Goal: Transaction & Acquisition: Purchase product/service

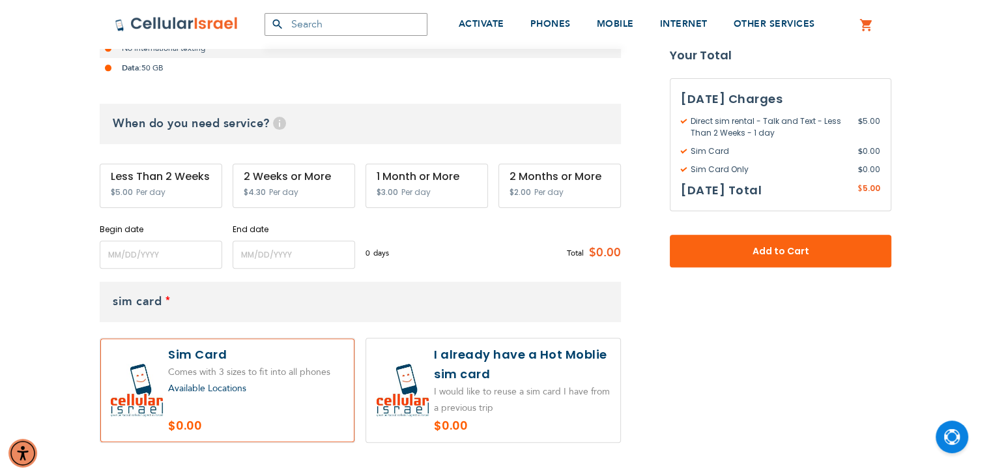
scroll to position [456, 0]
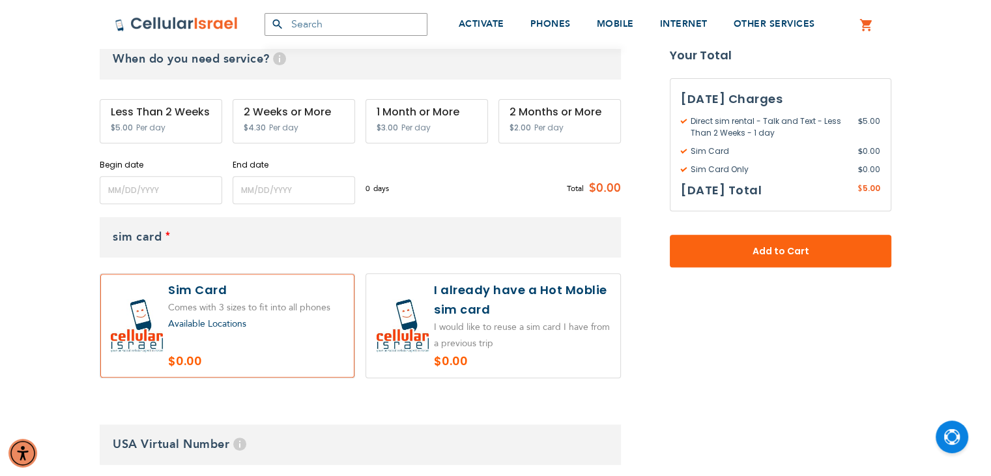
click at [553, 341] on label at bounding box center [493, 326] width 254 height 104
radio input "true"
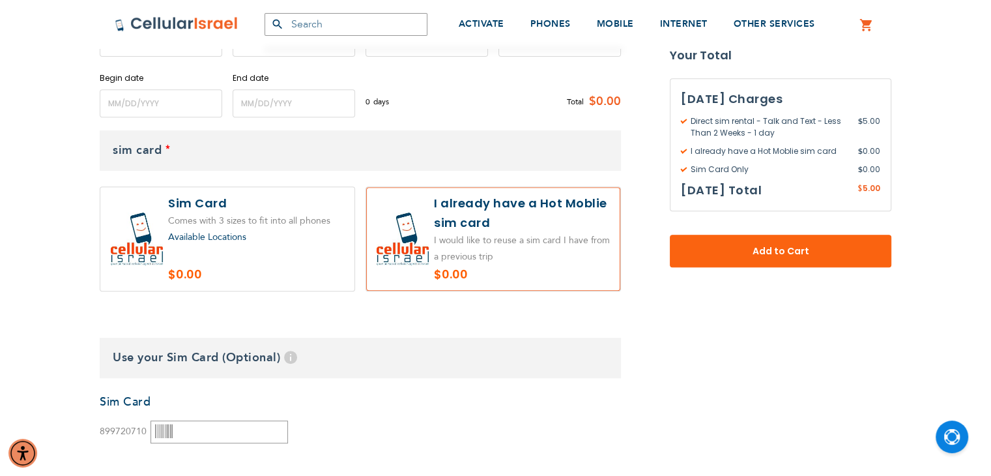
scroll to position [651, 0]
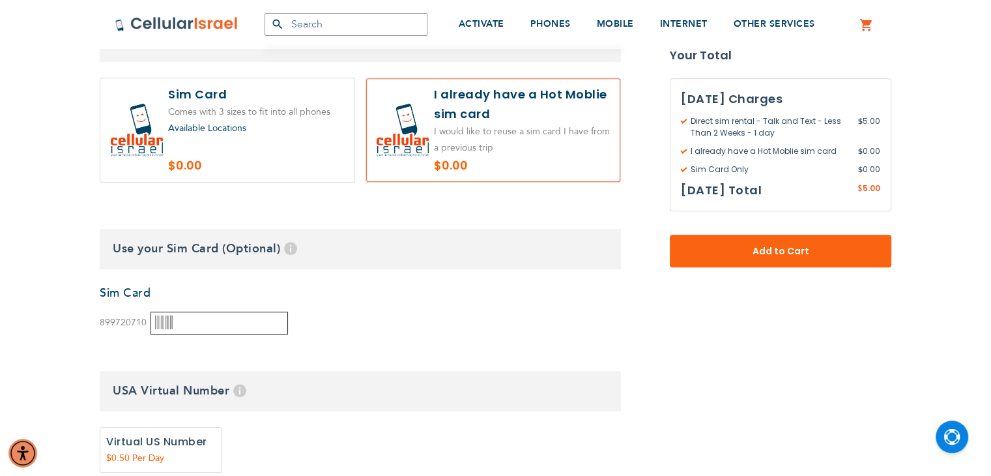
click at [189, 326] on input "text" at bounding box center [218, 322] width 137 height 23
type input "9"
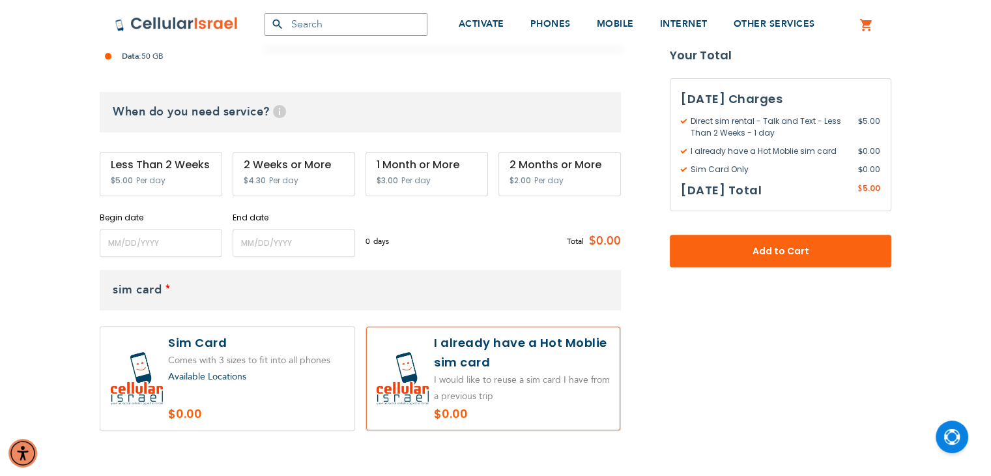
scroll to position [391, 0]
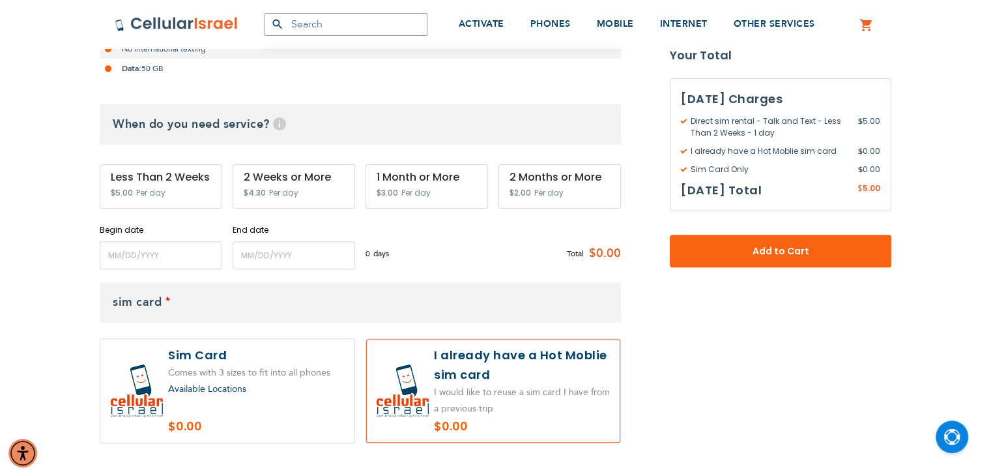
type input "8997207194018439340"
click at [138, 266] on input "name" at bounding box center [161, 255] width 122 height 28
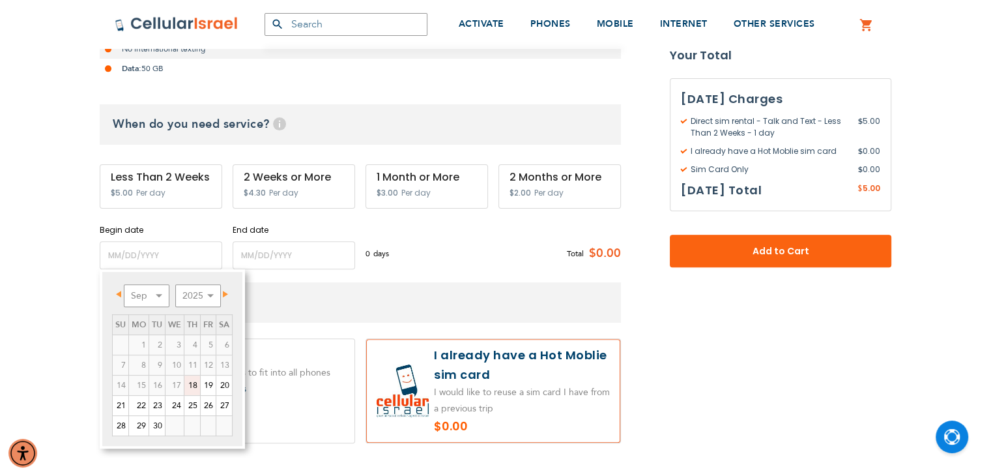
click at [192, 389] on link "18" at bounding box center [192, 385] width 16 height 20
type input "[DATE]"
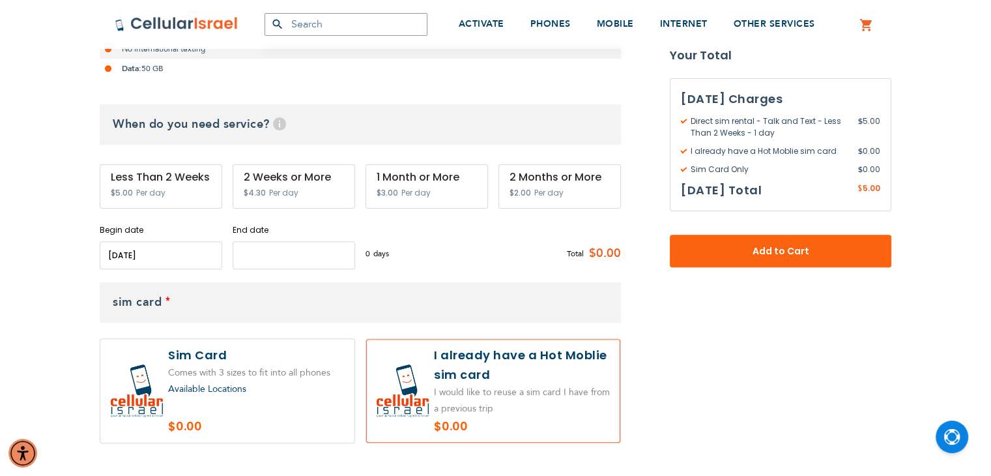
click at [266, 248] on input "name" at bounding box center [294, 255] width 122 height 28
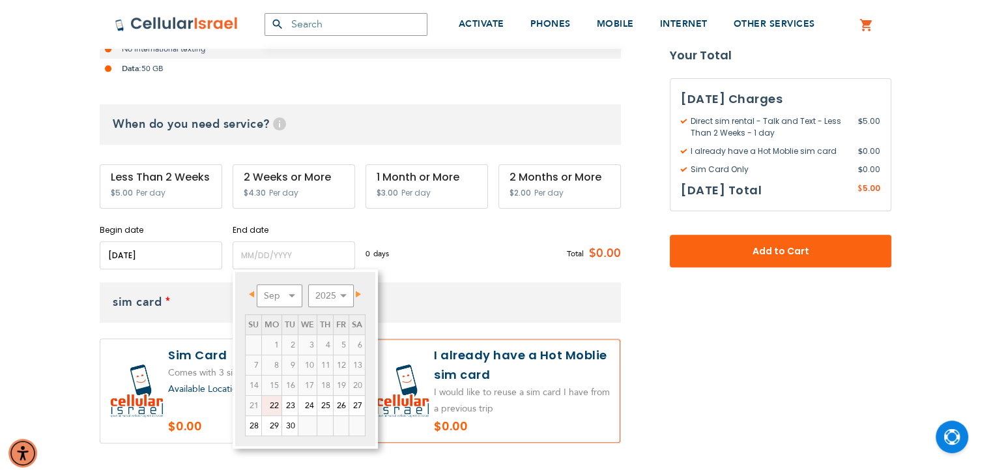
click at [277, 403] on link "22" at bounding box center [272, 405] width 20 height 20
type input "[DATE]"
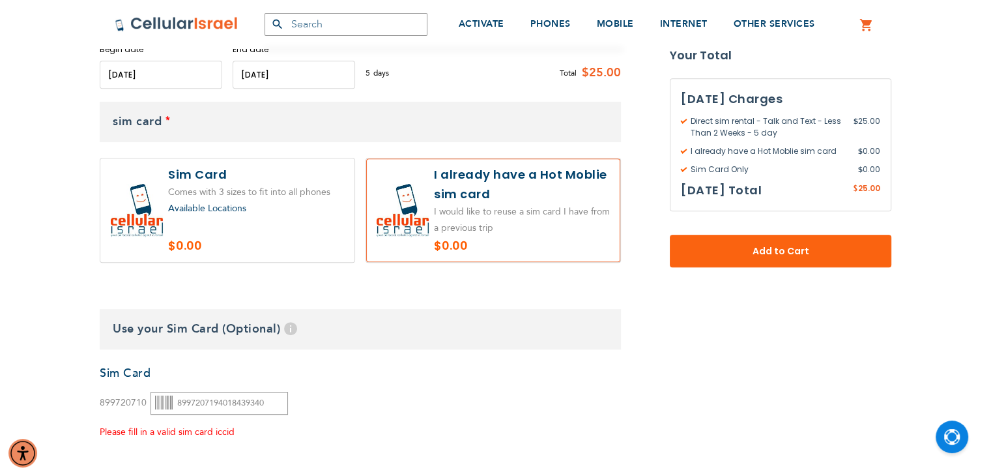
scroll to position [651, 0]
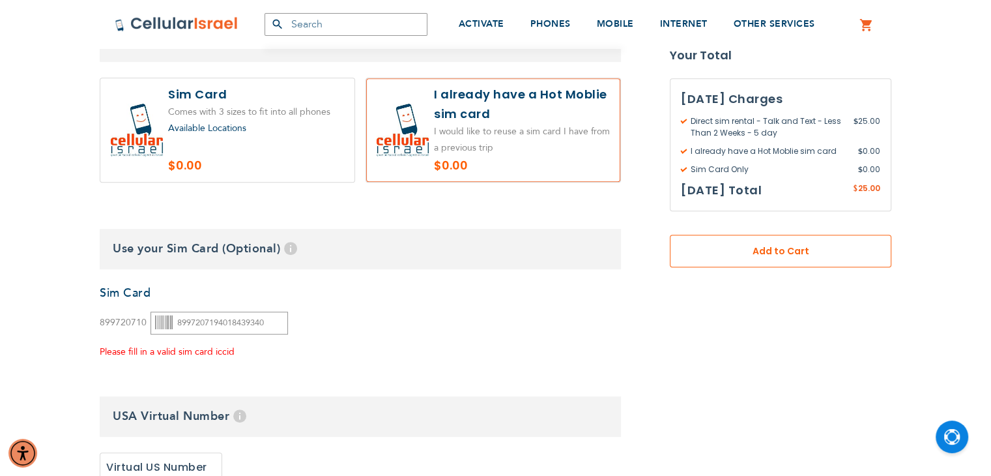
click at [757, 254] on span "Add to Cart" at bounding box center [781, 251] width 136 height 14
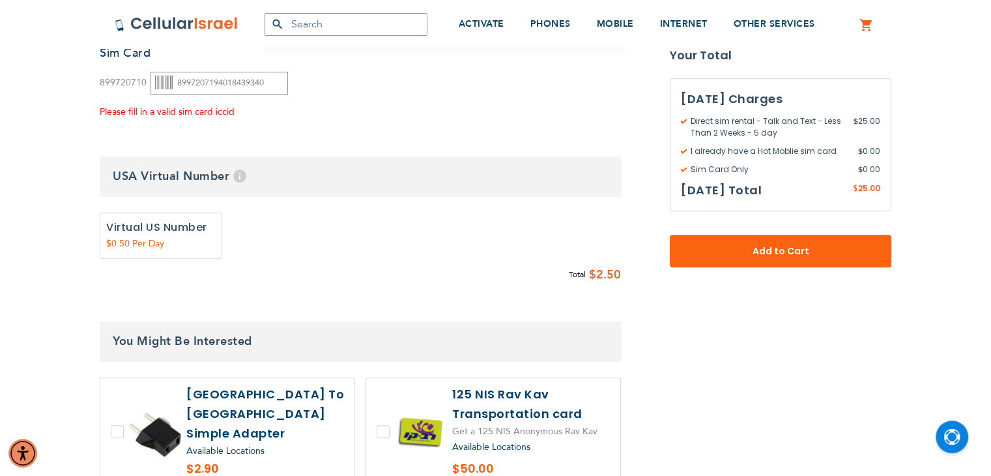
scroll to position [897, 0]
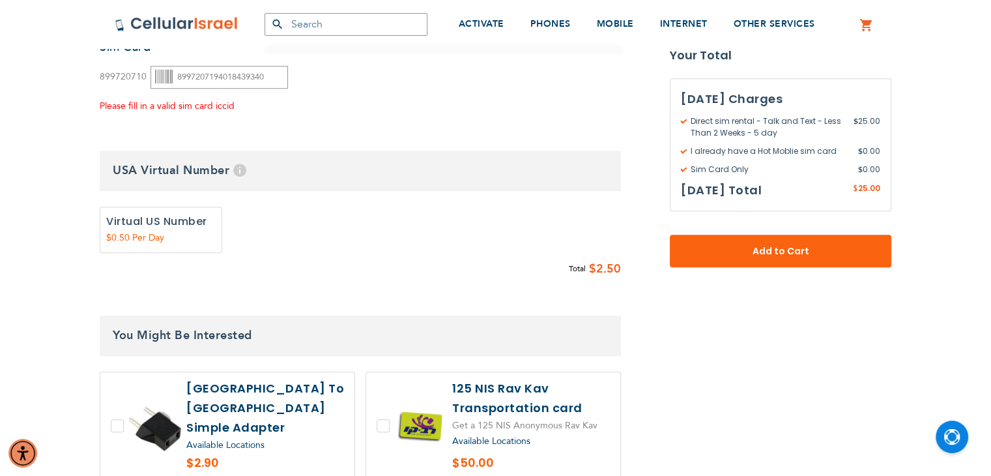
click at [194, 234] on label "Add" at bounding box center [161, 230] width 122 height 46
radio input "true"
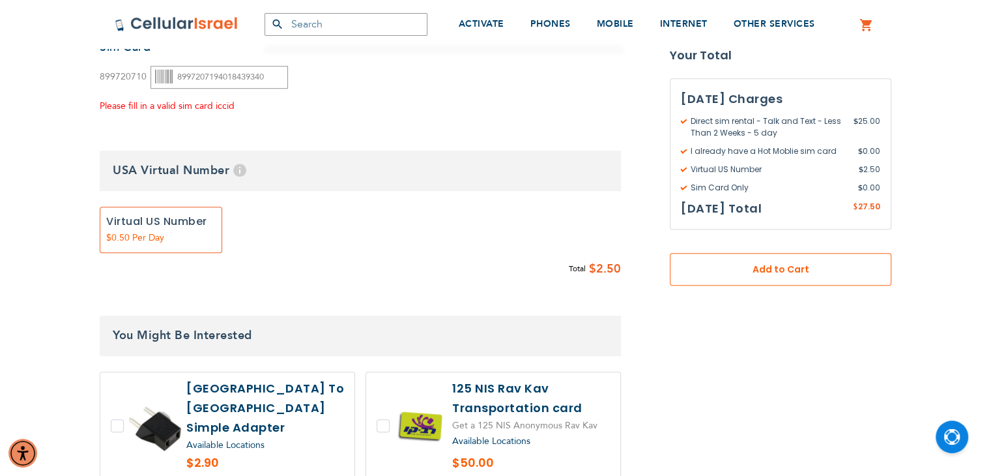
click at [878, 266] on button "Add to Cart" at bounding box center [781, 269] width 222 height 33
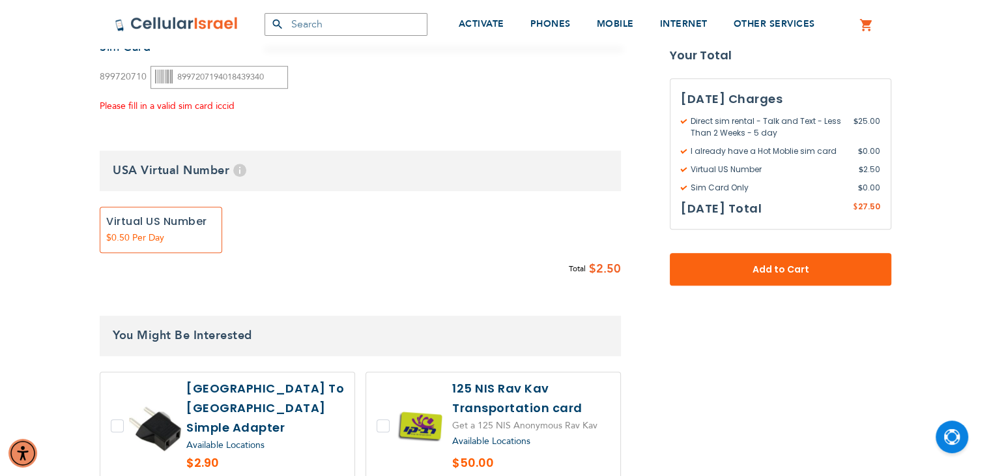
click at [169, 99] on div "Please fill in a valid sim card iccid" at bounding box center [194, 106] width 188 height 16
click at [167, 72] on icon at bounding box center [164, 77] width 18 height 18
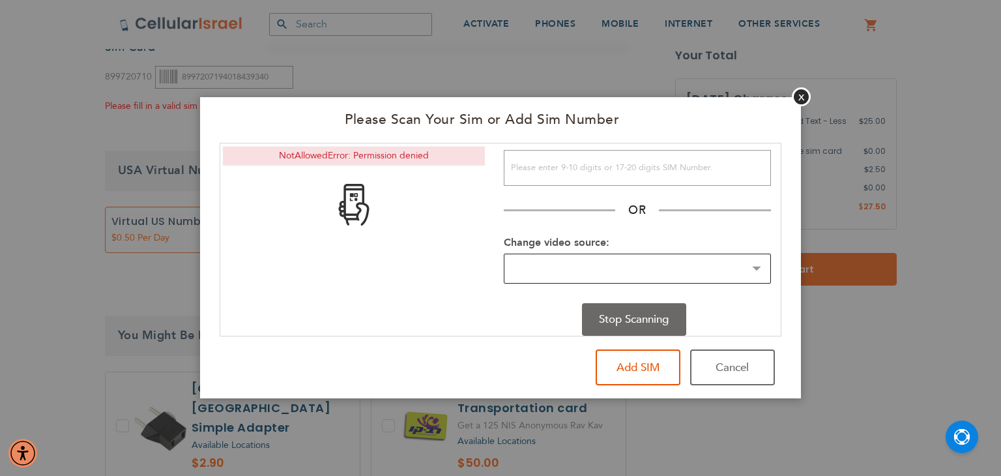
click at [753, 267] on select "Change video source:" at bounding box center [637, 268] width 267 height 31
click at [647, 311] on button "Stop Scanning" at bounding box center [634, 319] width 104 height 33
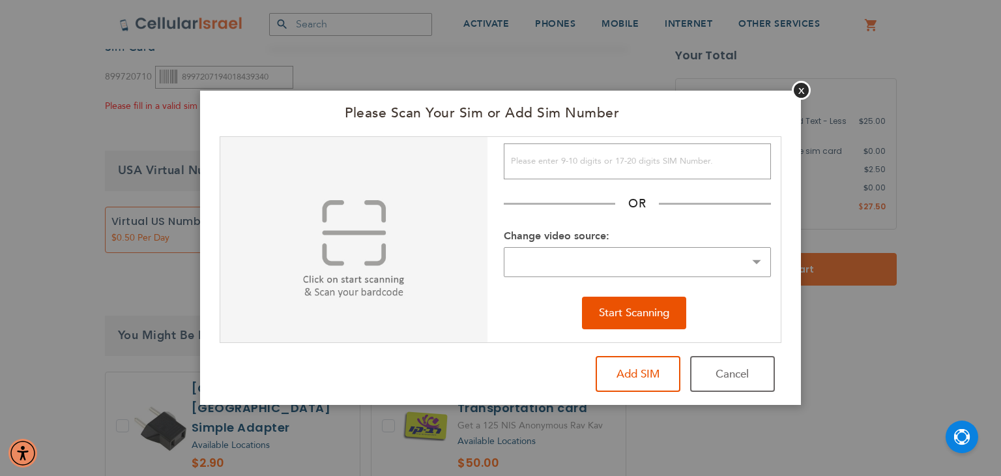
click at [375, 253] on img at bounding box center [353, 261] width 267 height 248
click at [369, 275] on img at bounding box center [353, 261] width 267 height 248
click at [364, 287] on img at bounding box center [353, 261] width 267 height 248
click at [653, 376] on button "Add SIM" at bounding box center [637, 374] width 85 height 36
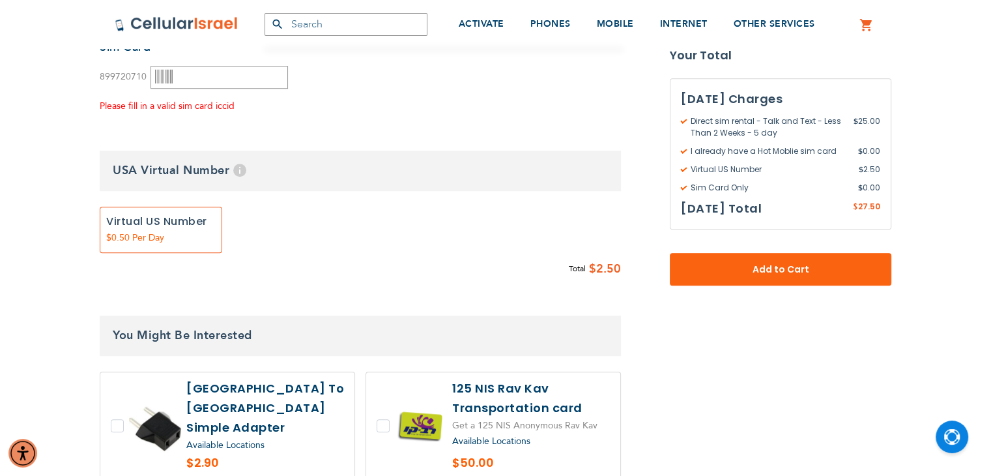
click at [214, 106] on div "Please fill in a valid sim card iccid" at bounding box center [194, 106] width 188 height 16
click at [162, 76] on icon at bounding box center [164, 77] width 18 height 18
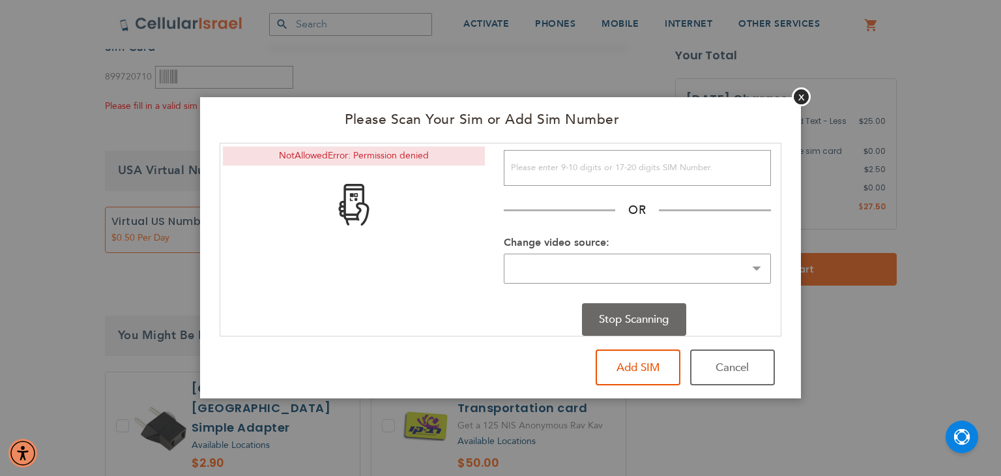
click at [612, 313] on button "Stop Scanning" at bounding box center [634, 319] width 104 height 33
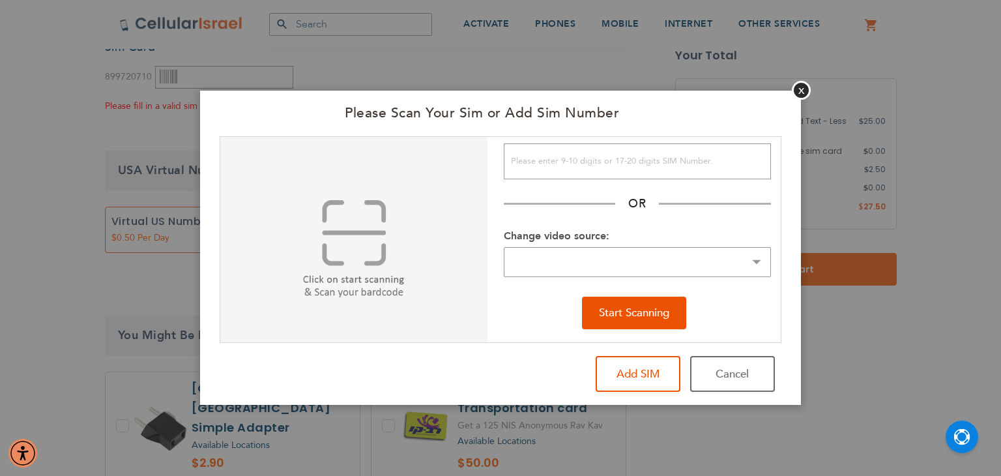
click at [618, 313] on button "Start Scanning" at bounding box center [634, 312] width 104 height 33
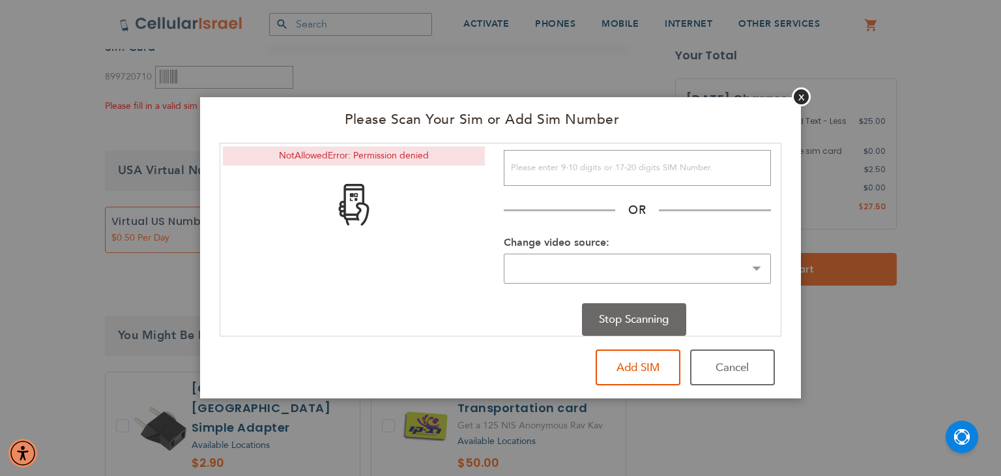
click at [313, 147] on div "NotAllowedError: Permission denied" at bounding box center [354, 156] width 262 height 20
click at [398, 155] on div "NotAllowedError: Permission denied" at bounding box center [354, 156] width 262 height 20
click at [759, 268] on select "Change video source:" at bounding box center [637, 268] width 267 height 31
click at [762, 267] on select "Change video source:" at bounding box center [637, 268] width 267 height 31
click at [594, 238] on label "Change video source:" at bounding box center [557, 242] width 106 height 14
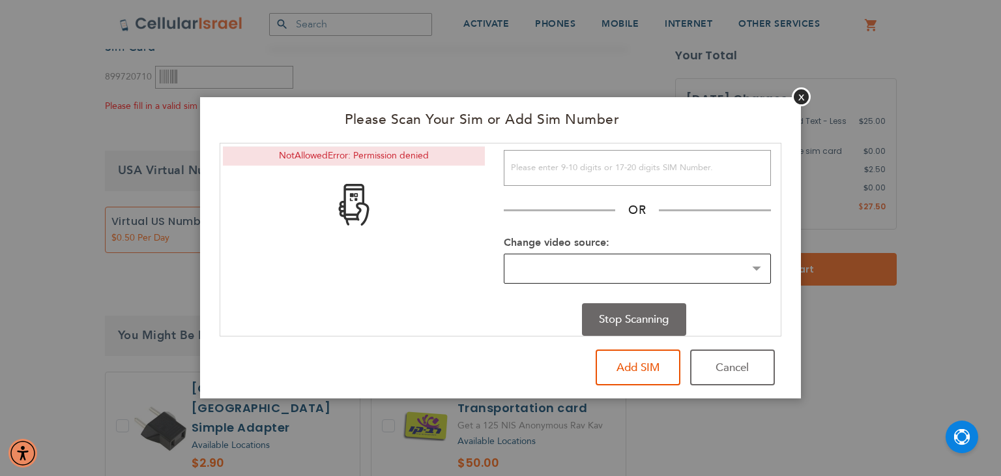
click at [594, 253] on select "Change video source:" at bounding box center [637, 268] width 267 height 31
click at [805, 91] on button "Close" at bounding box center [801, 96] width 19 height 19
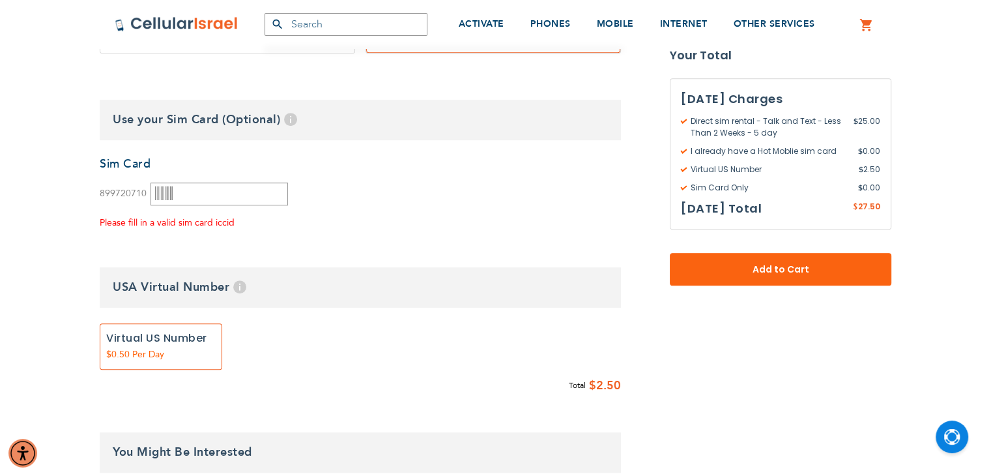
scroll to position [767, 0]
